Goal: Find specific page/section: Find specific page/section

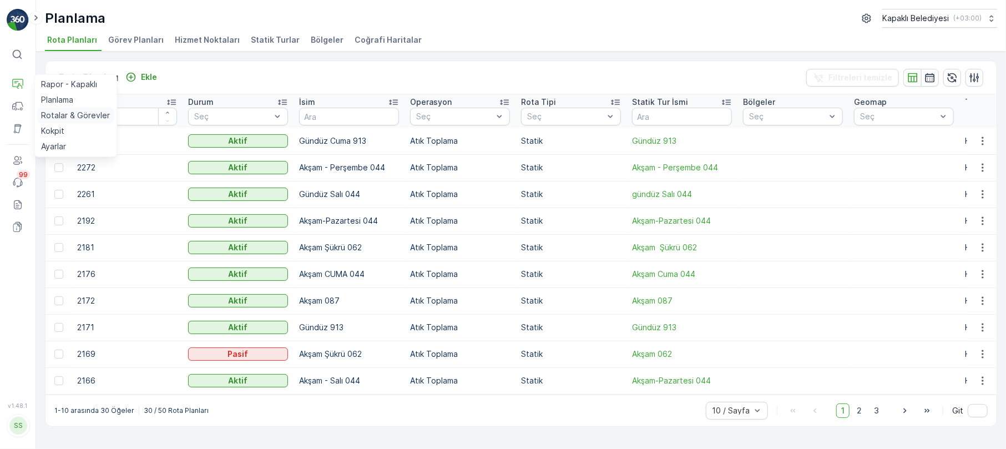
click at [69, 116] on p "Rotalar & Görevler" at bounding box center [75, 115] width 69 height 11
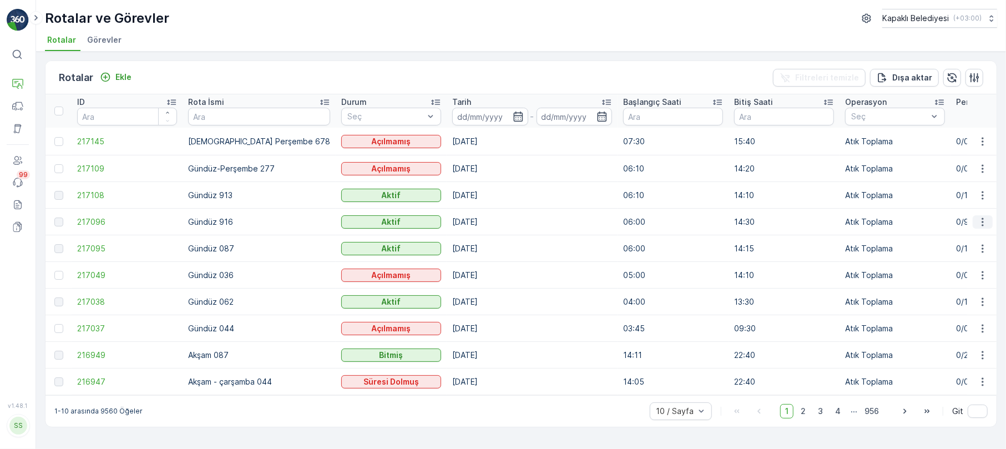
click at [978, 220] on icon "button" at bounding box center [982, 221] width 11 height 11
click at [972, 237] on span "Daha fazla ayrıntı görün" at bounding box center [957, 237] width 88 height 11
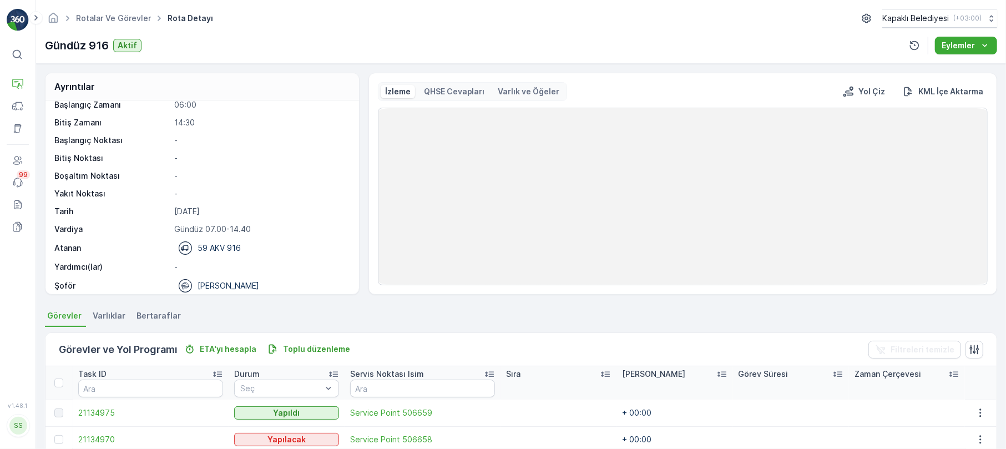
scroll to position [36, 0]
